Goal: Task Accomplishment & Management: Use online tool/utility

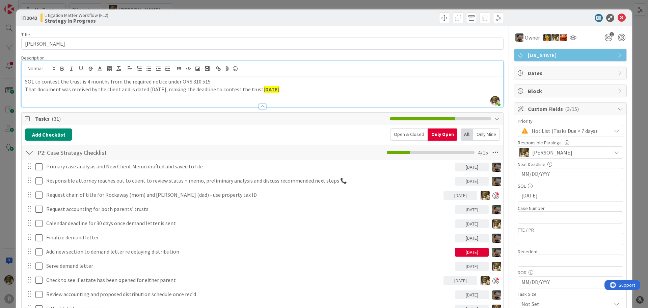
scroll to position [68, 0]
click at [618, 20] on icon at bounding box center [622, 18] width 8 height 8
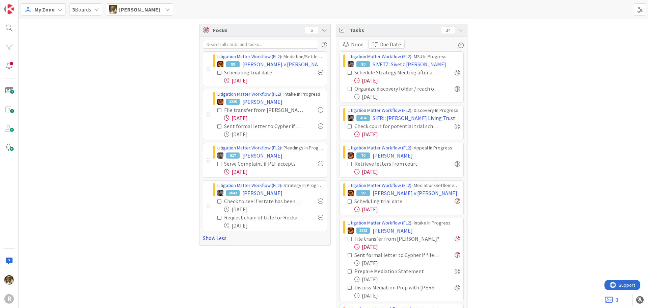
click at [213, 238] on link "Show Less" at bounding box center [265, 238] width 124 height 8
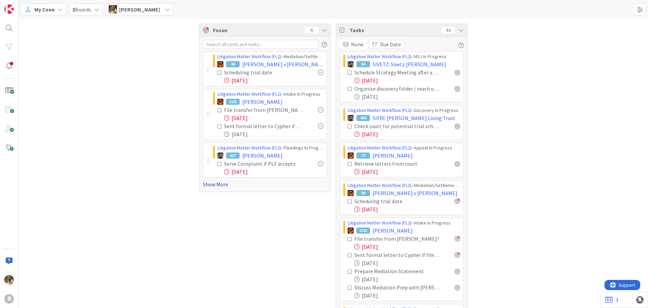
click at [215, 180] on link "Show More" at bounding box center [265, 184] width 124 height 8
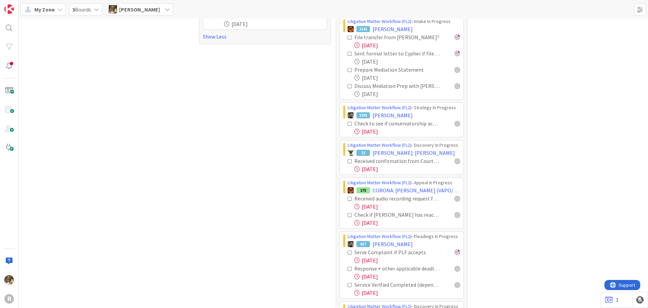
click at [462, 73] on div "None Due Date Litigation Matter Workflow (FL2) › MSJ In Progress 80 SIVETZ: Siv…" at bounding box center [401, 92] width 131 height 514
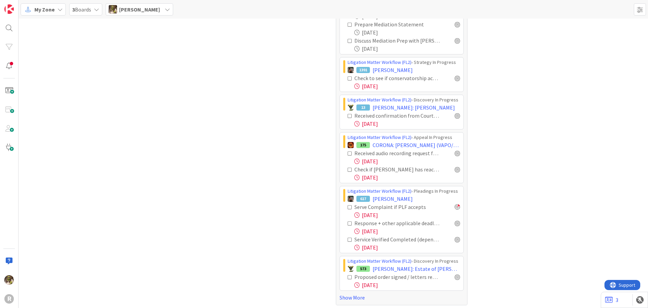
scroll to position [249, 0]
click at [360, 295] on link "Show More" at bounding box center [402, 295] width 124 height 8
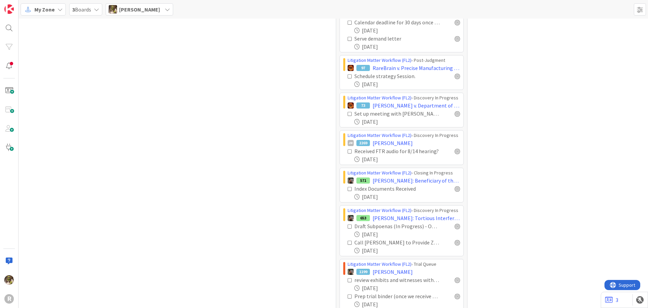
scroll to position [661, 0]
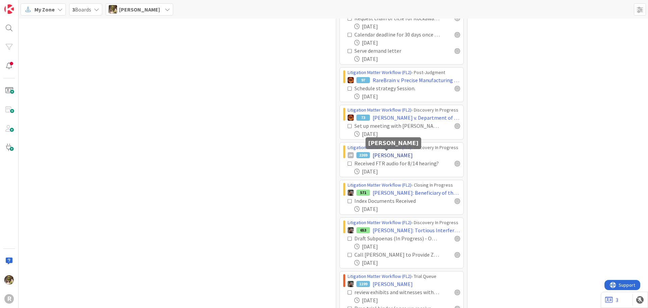
click at [397, 157] on span "[PERSON_NAME]" at bounding box center [393, 155] width 40 height 8
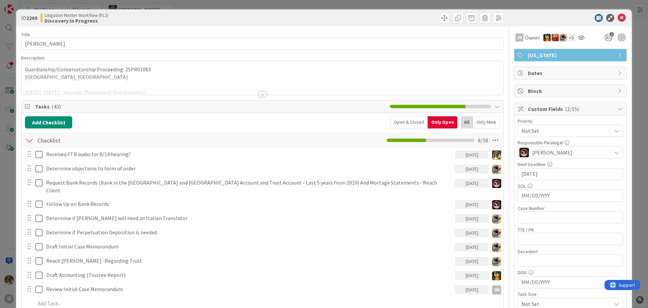
click at [416, 119] on div "Open & Closed" at bounding box center [408, 122] width 37 height 12
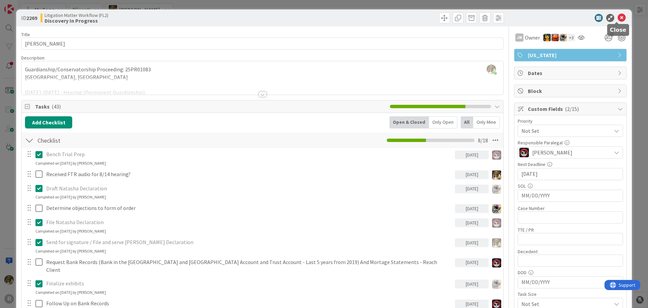
click at [619, 16] on icon at bounding box center [622, 18] width 8 height 8
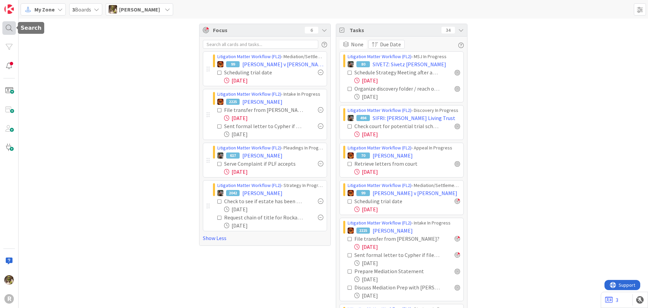
click at [2, 33] on div at bounding box center [9, 28] width 14 height 14
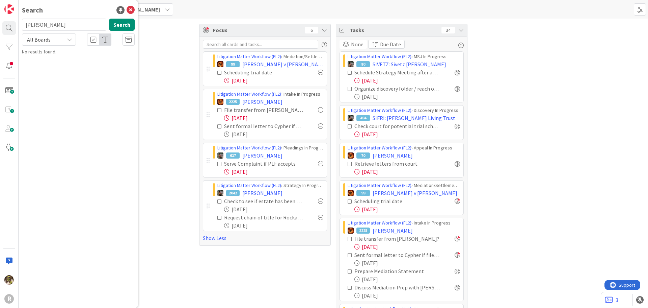
type input "[PERSON_NAME]"
click at [84, 63] on link "Litigation Matter Workflow (FL2) › MSJ In Progress 362 [PERSON_NAME] : [PERSON_…" at bounding box center [78, 56] width 119 height 17
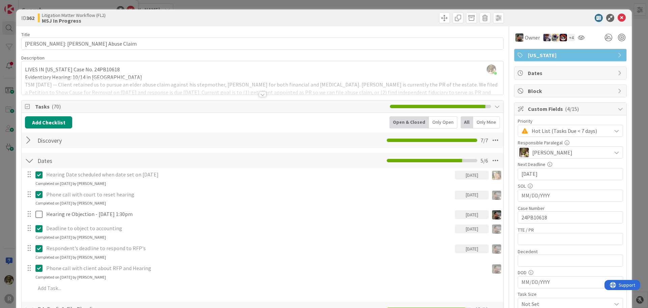
scroll to position [101, 0]
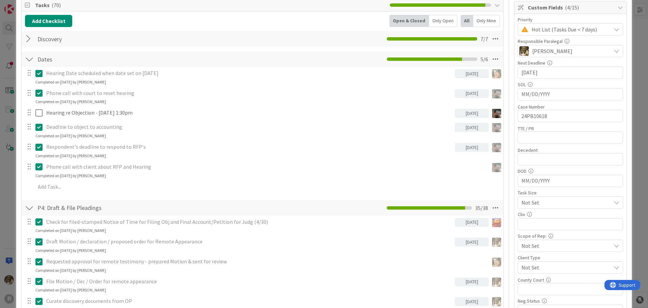
click at [442, 17] on div "Only Open" at bounding box center [443, 21] width 28 height 12
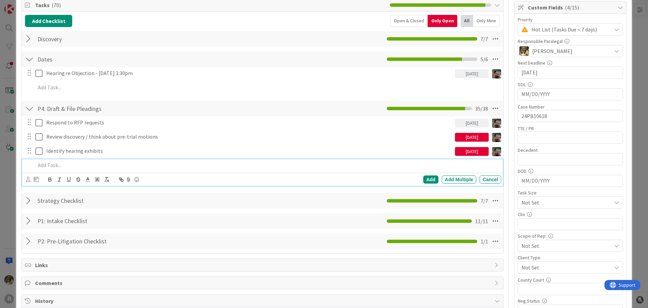
click at [52, 163] on p at bounding box center [266, 165] width 463 height 8
click at [28, 179] on icon at bounding box center [28, 179] width 4 height 5
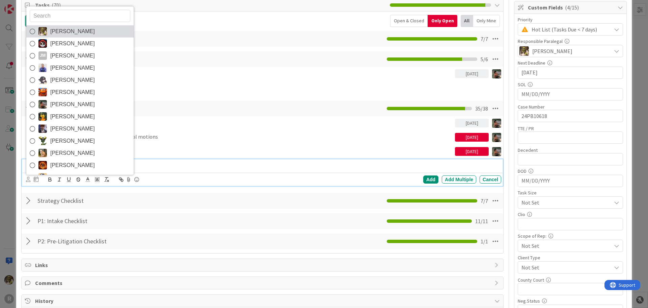
click at [70, 33] on span "[PERSON_NAME]" at bounding box center [72, 31] width 45 height 10
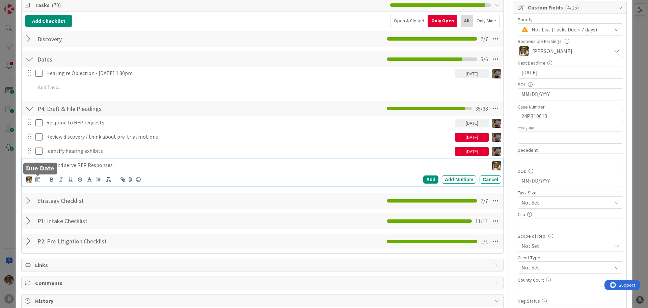
click at [38, 179] on icon at bounding box center [37, 178] width 5 height 5
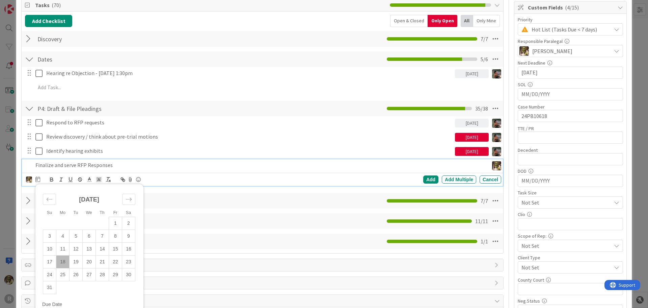
click at [62, 263] on td "18" at bounding box center [62, 261] width 13 height 13
click at [428, 176] on div "Add" at bounding box center [430, 179] width 15 height 8
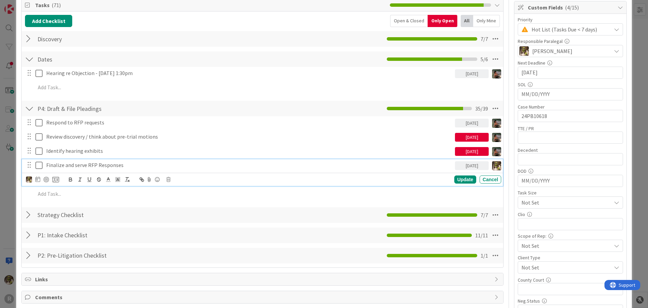
click at [82, 165] on p "Finalize and serve RFP Responses" at bounding box center [249, 165] width 406 height 8
click at [47, 178] on div at bounding box center [46, 179] width 5 height 5
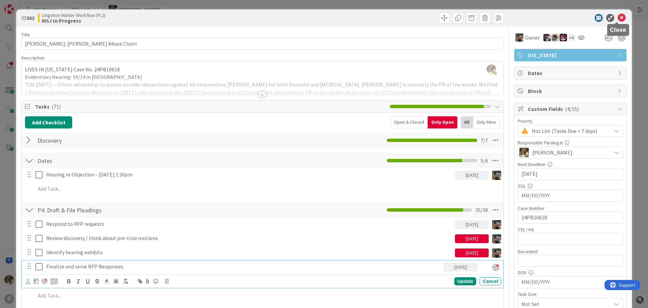
click at [618, 18] on icon at bounding box center [622, 18] width 8 height 8
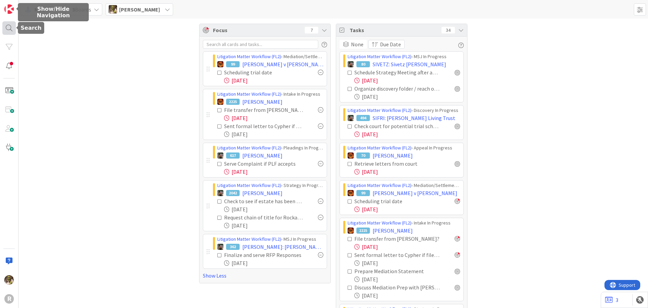
click at [8, 26] on div at bounding box center [9, 28] width 14 height 14
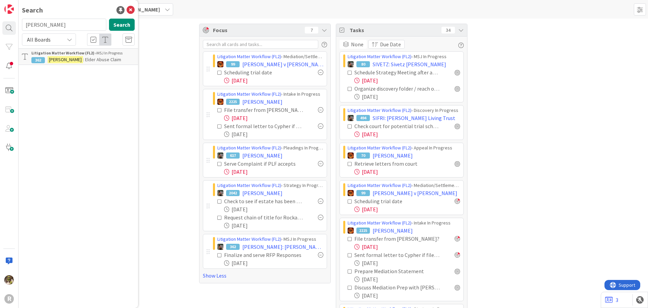
drag, startPoint x: 57, startPoint y: 30, endPoint x: 7, endPoint y: 38, distance: 50.2
click at [7, 38] on div "R Search [PERSON_NAME] Search All Boards Litigation Matter Workflow (FL2) › MSJ…" at bounding box center [9, 154] width 19 height 308
type input "precise"
click at [103, 62] on span "Manufacturing & Engineering" at bounding box center [76, 62] width 91 height 13
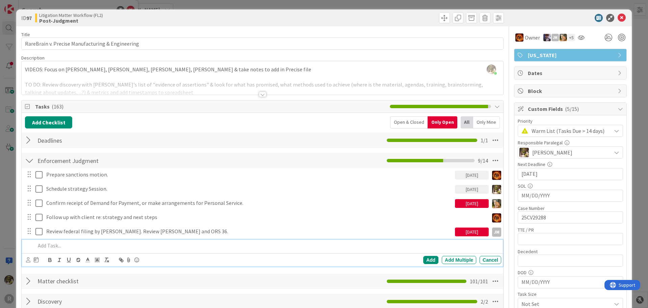
click at [81, 246] on p at bounding box center [266, 245] width 463 height 8
click at [28, 259] on icon at bounding box center [28, 259] width 4 height 5
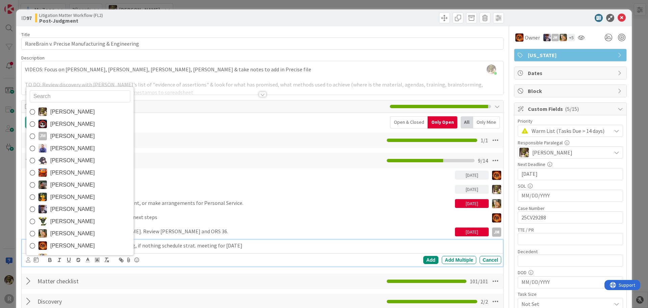
click at [103, 108] on link "[PERSON_NAME]" at bounding box center [79, 112] width 107 height 12
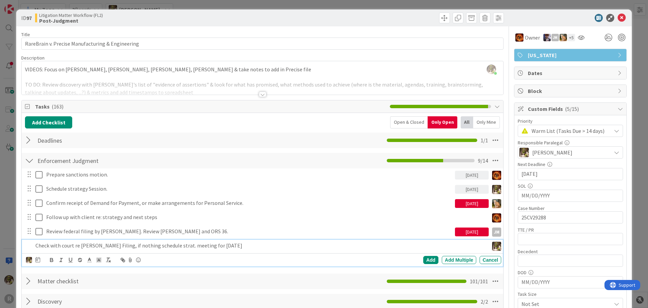
click at [42, 261] on div "[PERSON_NAME] [PERSON_NAME] [PERSON_NAME] [PERSON_NAME] [PERSON_NAME] [PERSON_N…" at bounding box center [263, 259] width 475 height 9
click at [39, 261] on icon at bounding box center [37, 259] width 5 height 5
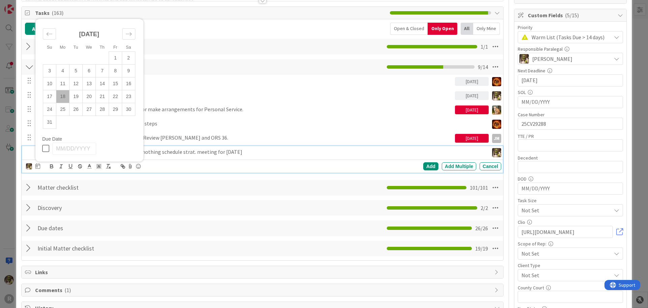
scroll to position [101, 0]
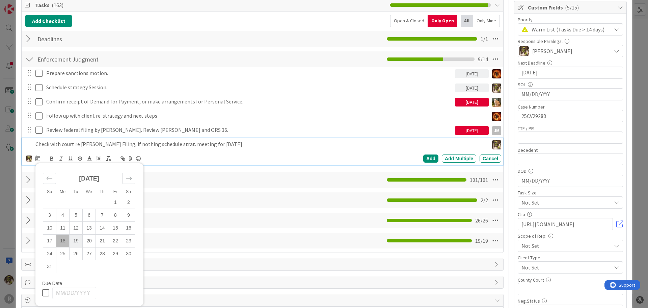
click at [77, 241] on td "19" at bounding box center [76, 240] width 13 height 13
click at [428, 158] on div "Add" at bounding box center [430, 158] width 15 height 8
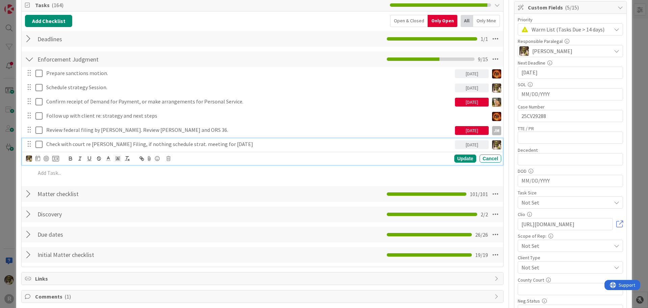
click at [106, 141] on p "Check with court re [PERSON_NAME] Filing, if nothing schedule strat. meeting fo…" at bounding box center [249, 144] width 406 height 8
click at [46, 159] on div at bounding box center [46, 158] width 5 height 5
